Goal: Find specific page/section: Find specific page/section

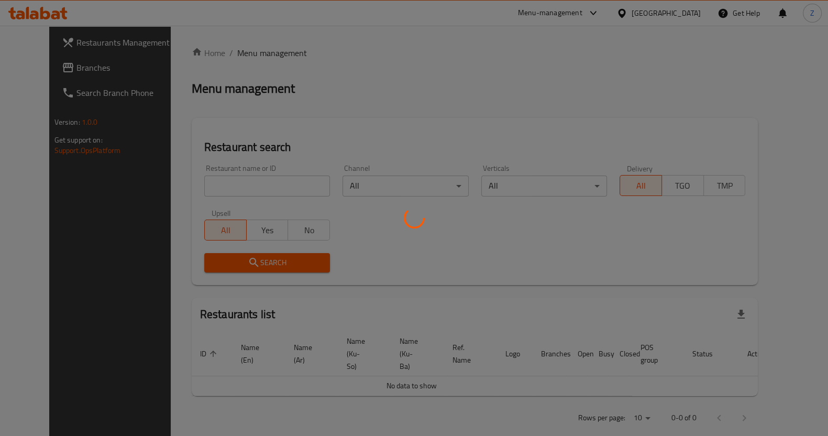
click at [258, 178] on div at bounding box center [414, 218] width 828 height 436
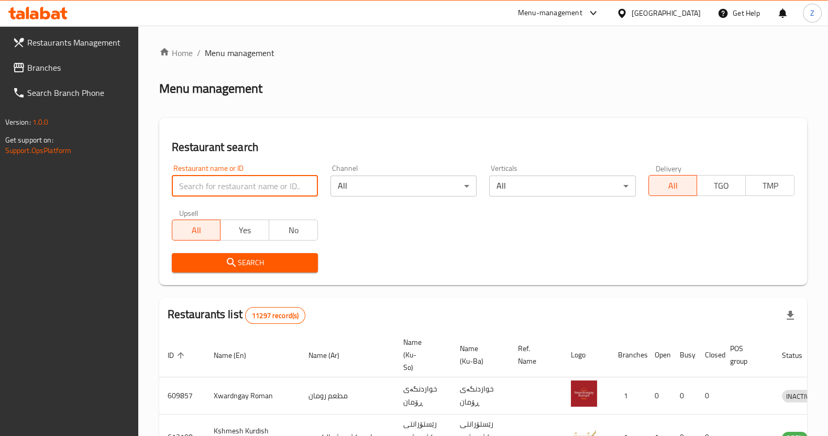
click at [247, 184] on input "search" at bounding box center [245, 186] width 146 height 21
type input "خ"
type input "oku sushi"
click button "Search" at bounding box center [245, 262] width 146 height 19
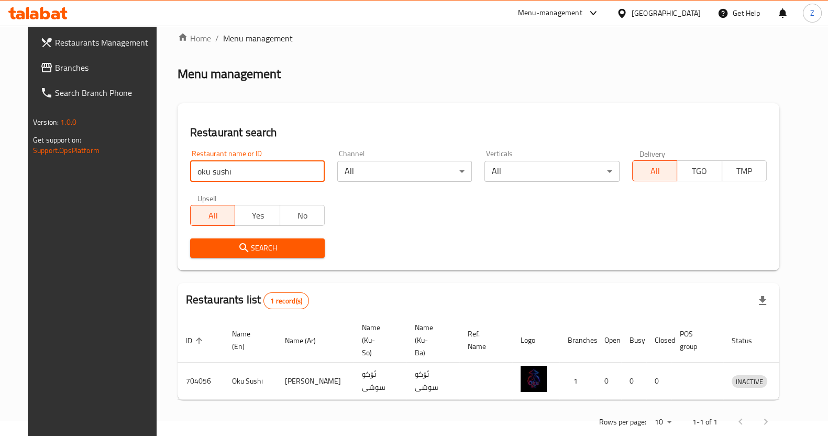
scroll to position [23, 0]
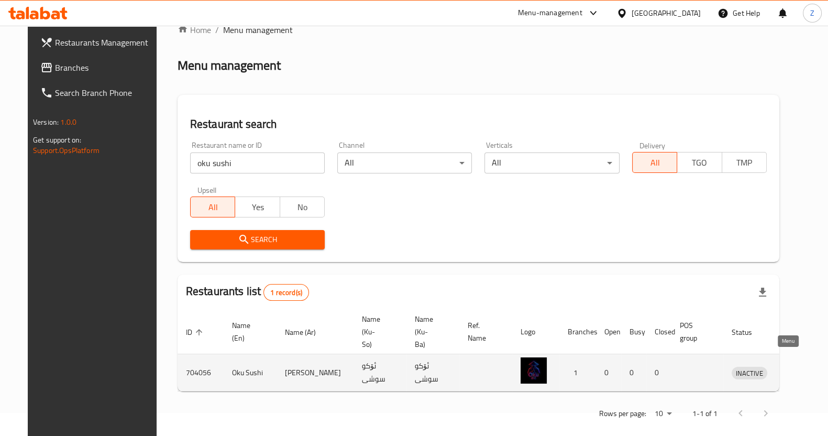
click at [792, 366] on link "enhanced table" at bounding box center [798, 372] width 19 height 13
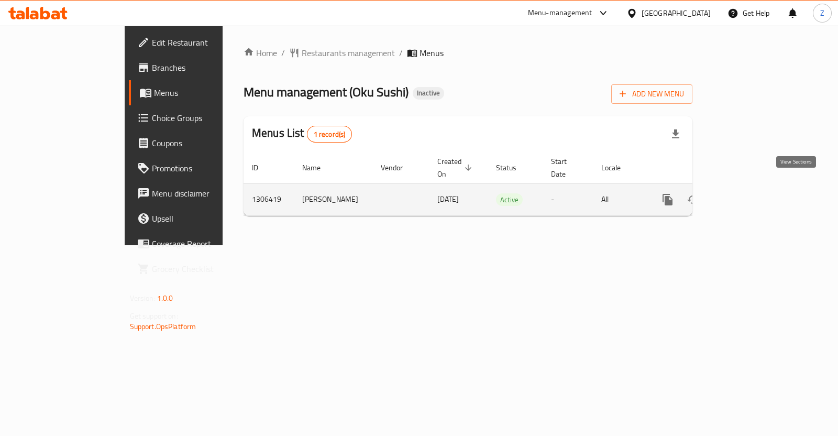
click at [750, 193] on icon "enhanced table" at bounding box center [743, 199] width 13 height 13
